Goal: Find specific page/section: Find specific page/section

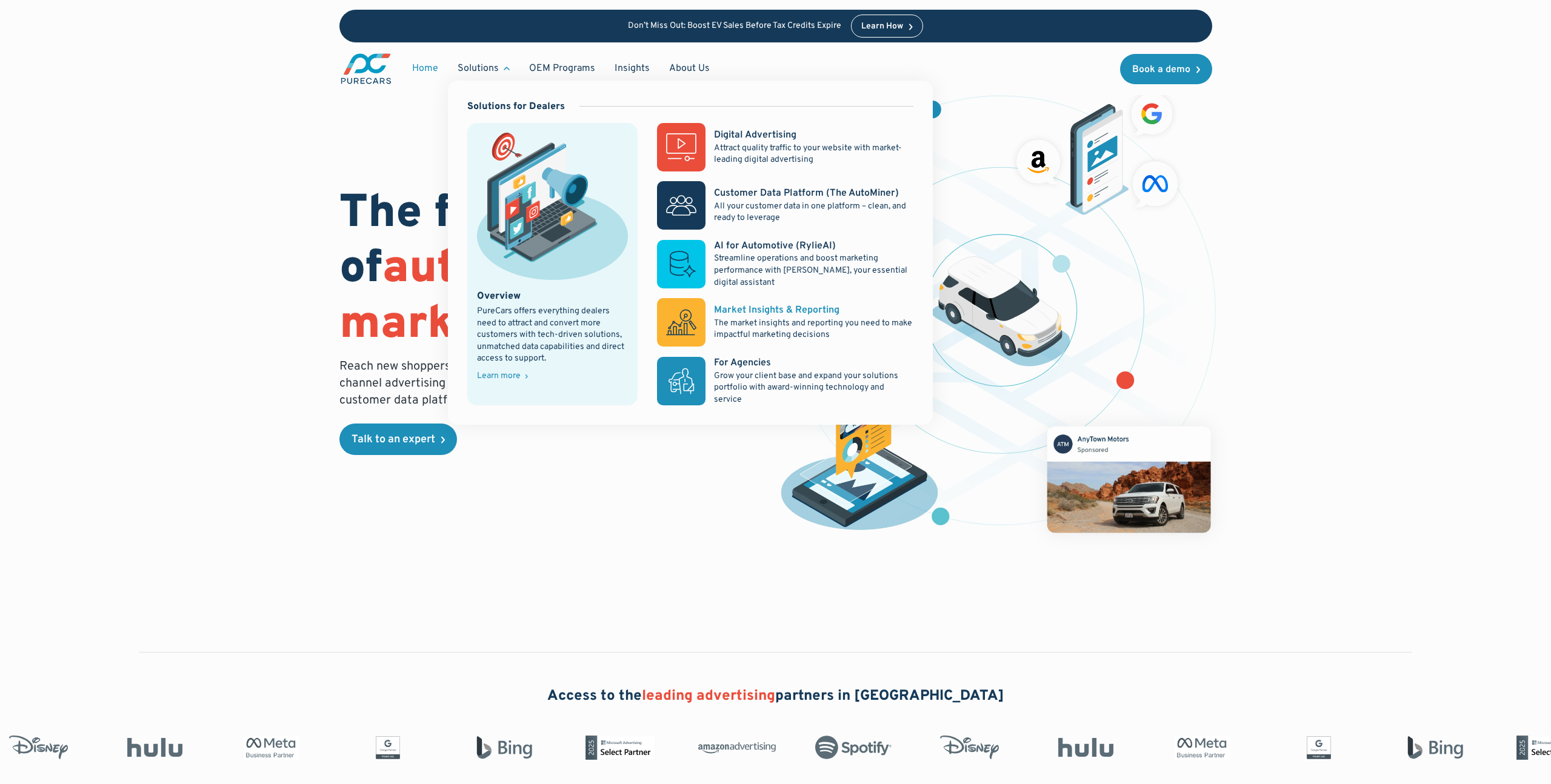
click at [749, 315] on div "Market Insights & Reporting" at bounding box center [777, 310] width 126 height 13
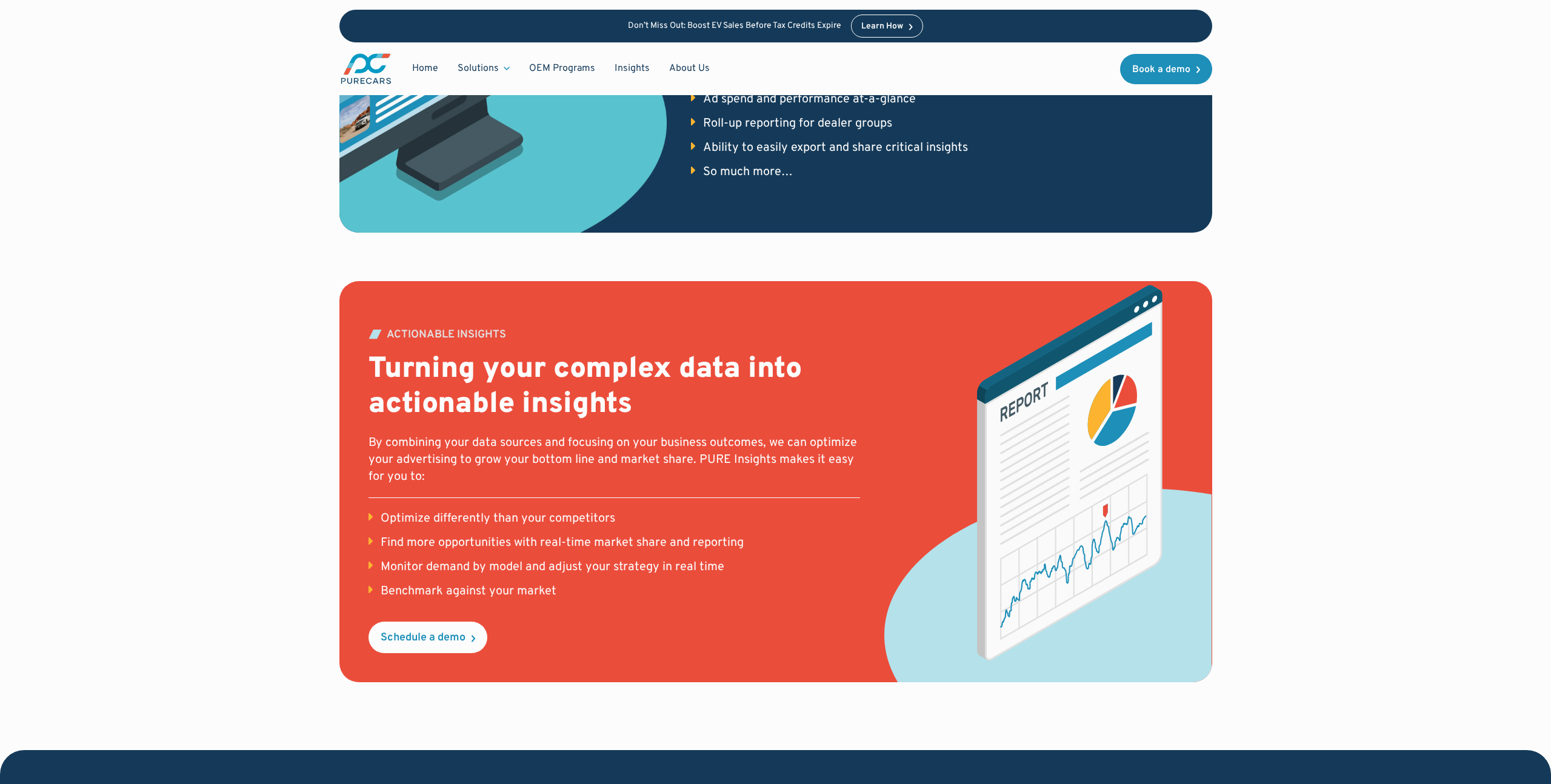
scroll to position [1503, 0]
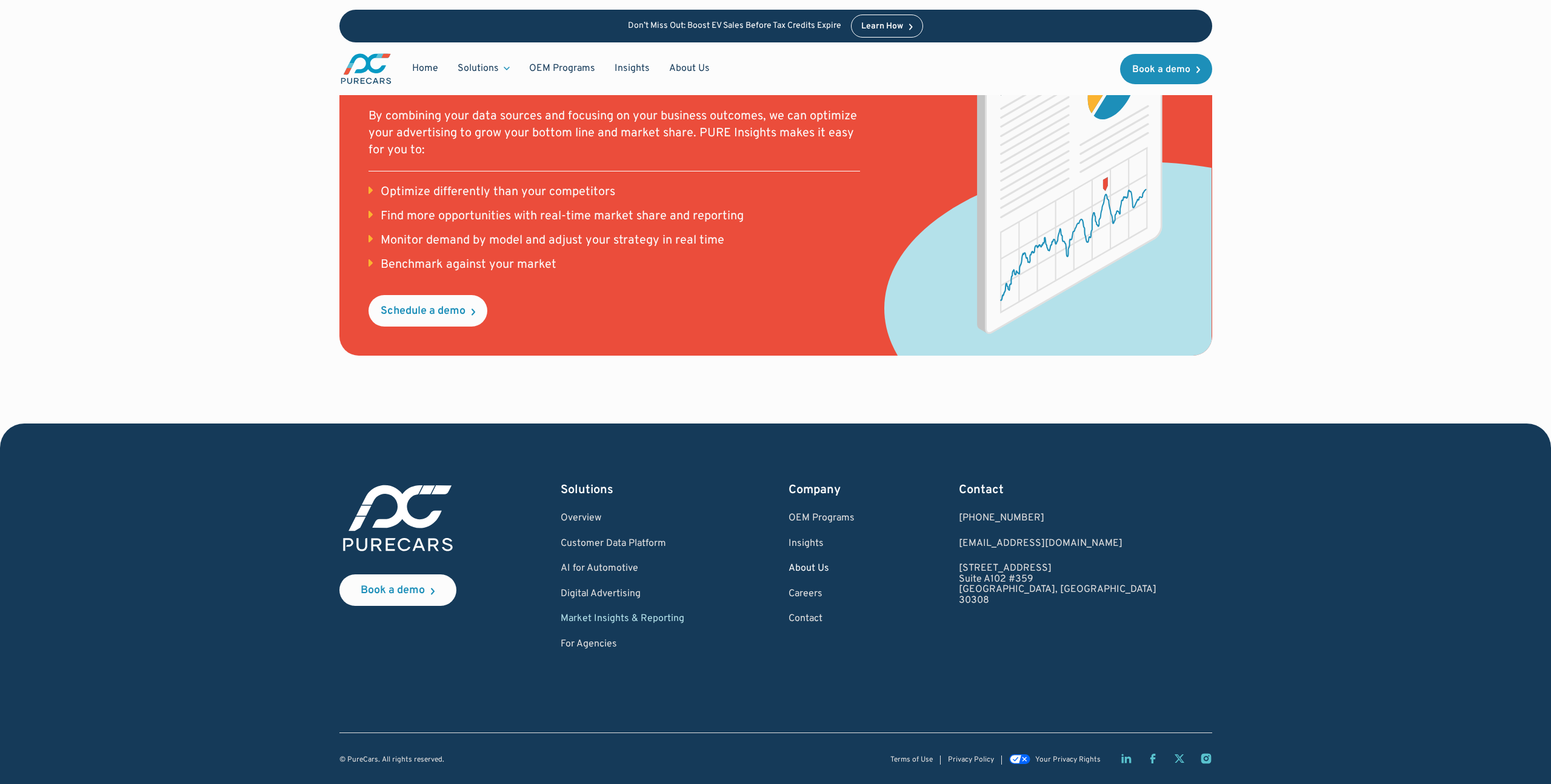
click at [855, 569] on link "About Us" at bounding box center [822, 568] width 66 height 11
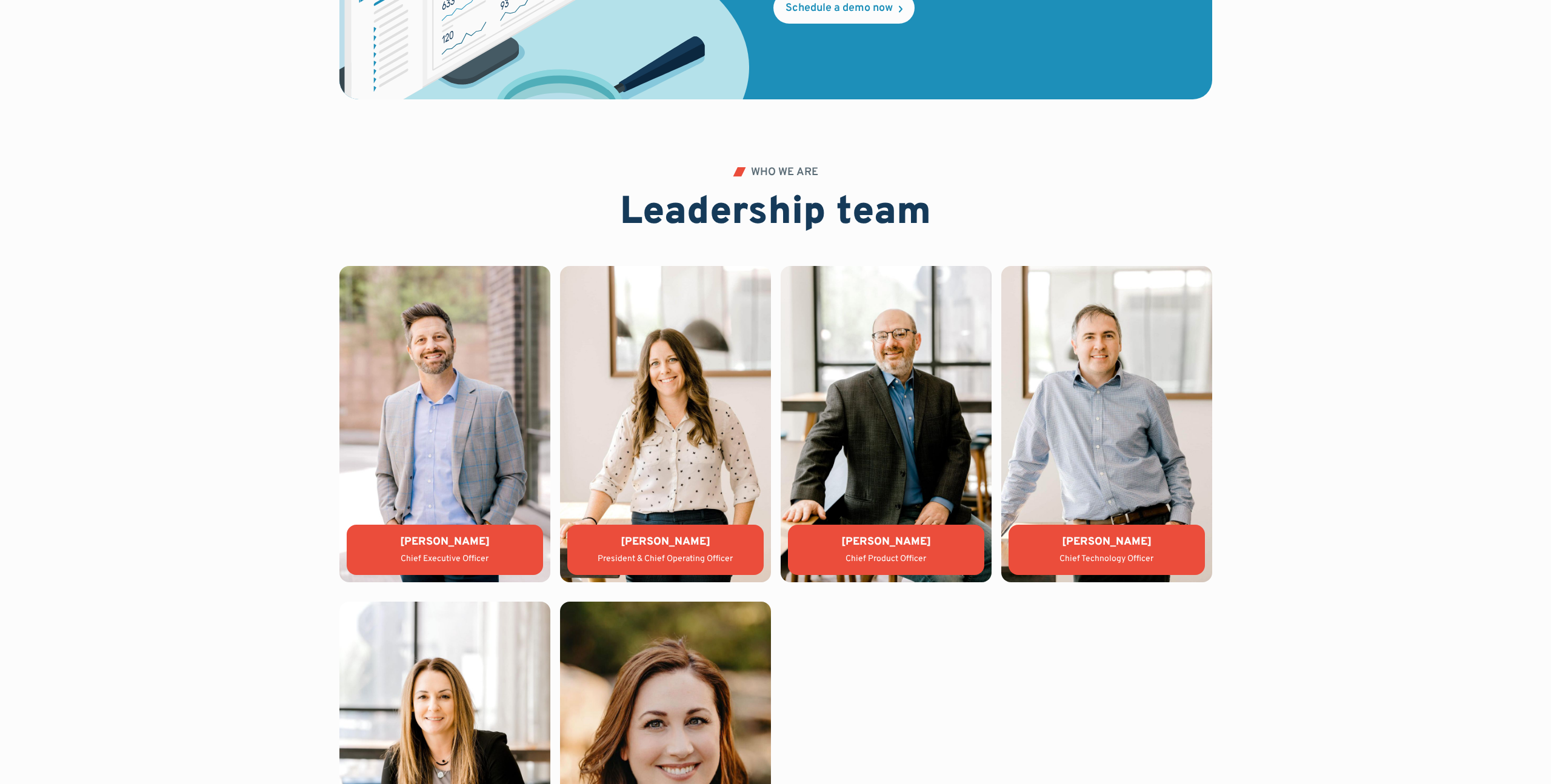
scroll to position [2618, 0]
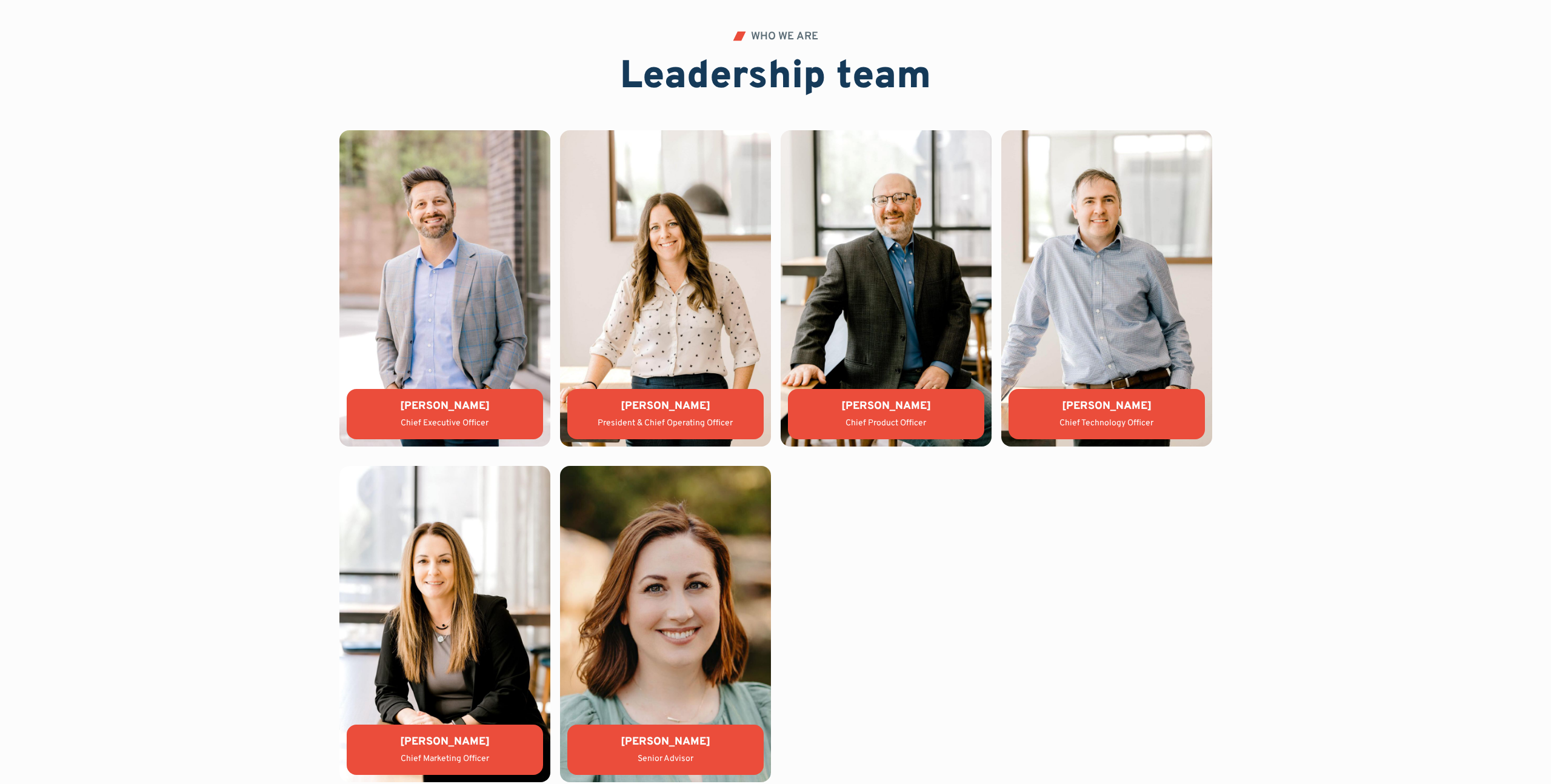
click at [433, 412] on div "[PERSON_NAME]" at bounding box center [444, 406] width 177 height 16
click at [446, 406] on div "[PERSON_NAME]" at bounding box center [444, 406] width 177 height 16
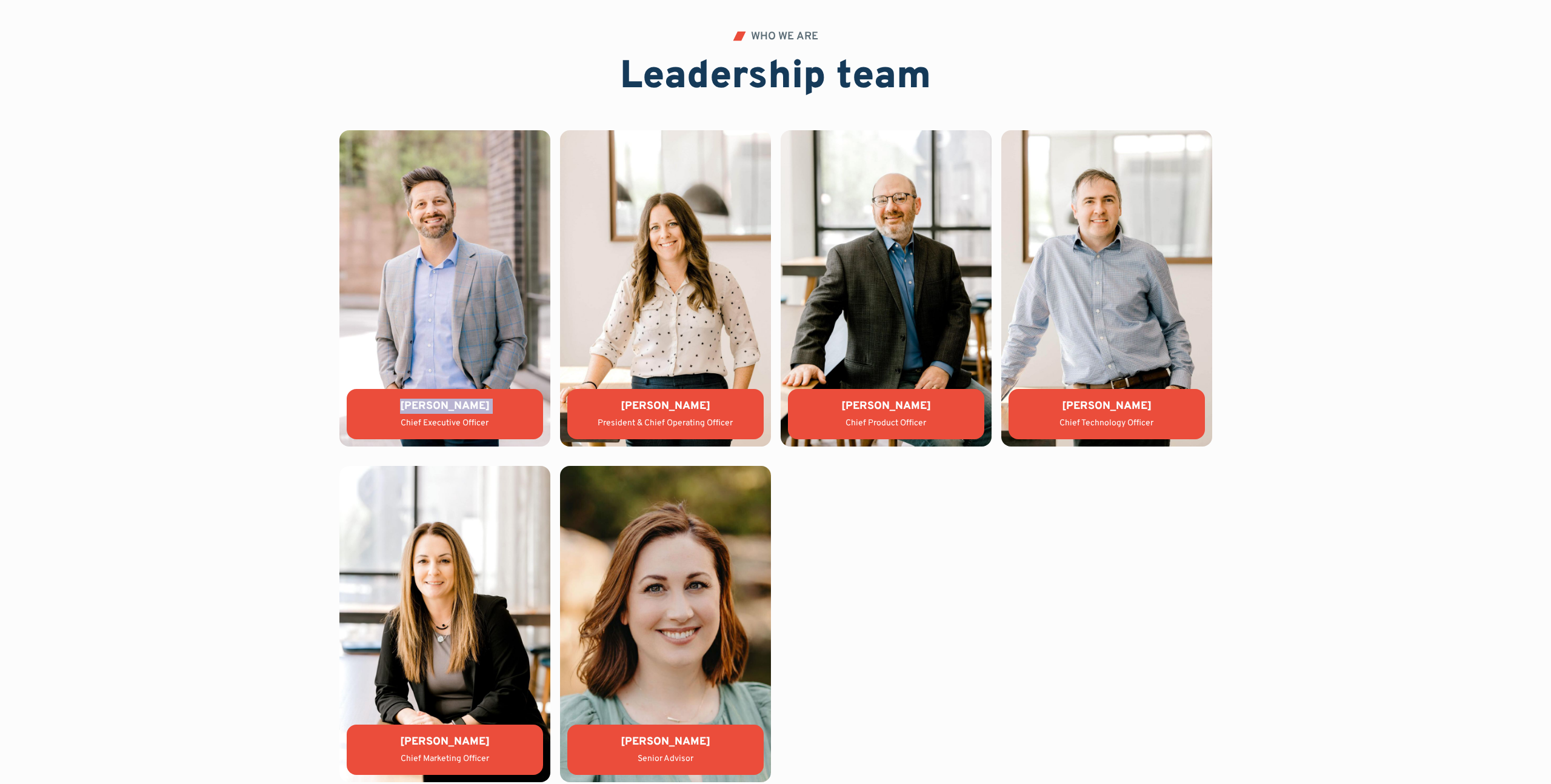
click at [446, 406] on div "[PERSON_NAME]" at bounding box center [444, 406] width 177 height 16
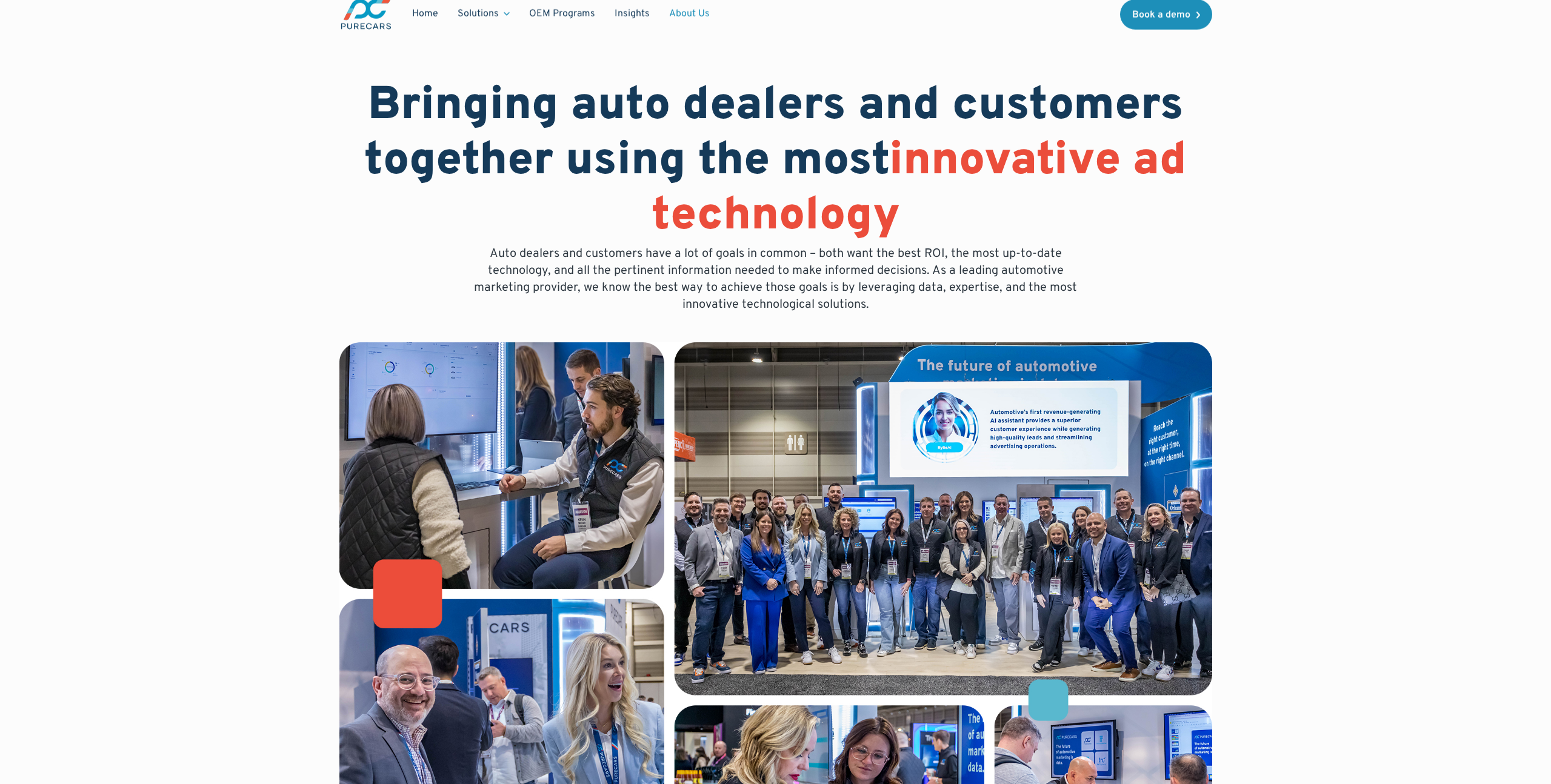
scroll to position [0, 0]
